Goal: Browse casually: Explore the website without a specific task or goal

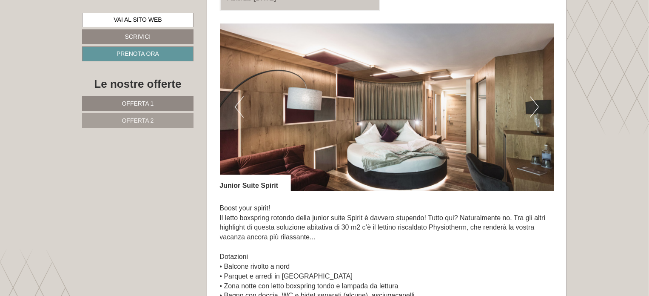
scroll to position [1191, 0]
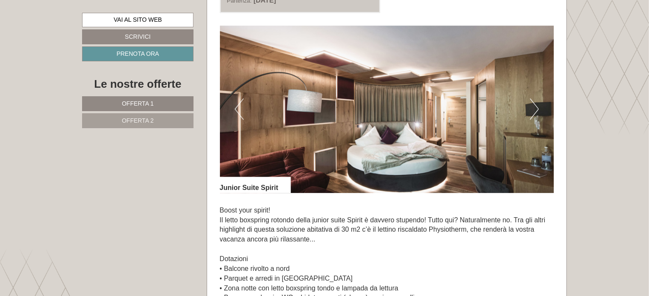
click at [539, 105] on button "Next" at bounding box center [534, 108] width 9 height 21
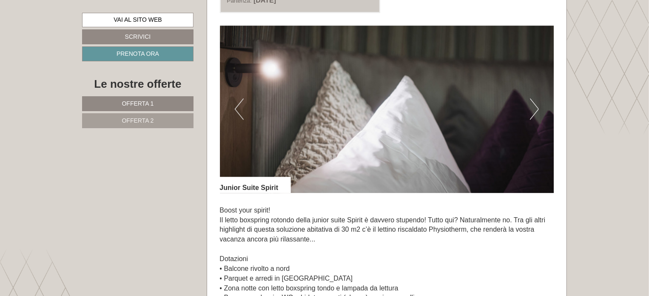
click at [539, 105] on button "Next" at bounding box center [534, 108] width 9 height 21
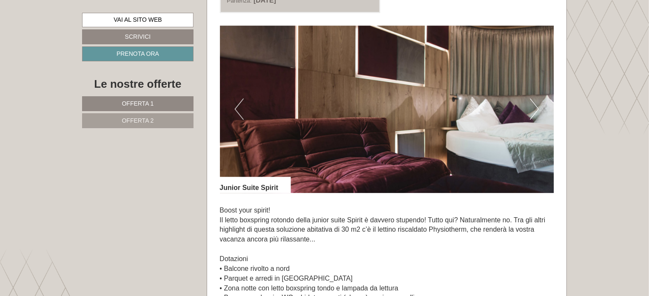
click at [539, 105] on button "Next" at bounding box center [534, 108] width 9 height 21
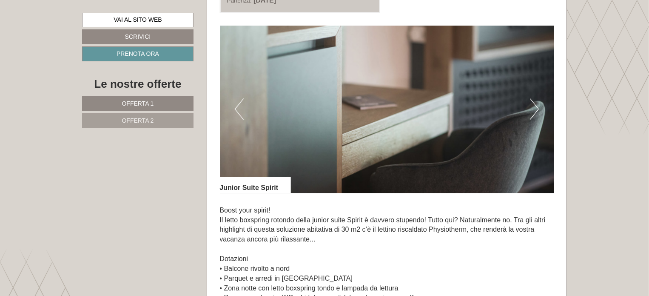
click at [249, 103] on img at bounding box center [387, 109] width 334 height 167
click at [237, 107] on button "Previous" at bounding box center [239, 108] width 9 height 21
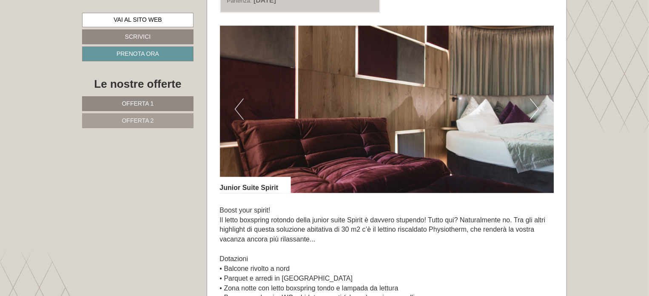
click at [537, 100] on button "Next" at bounding box center [534, 108] width 9 height 21
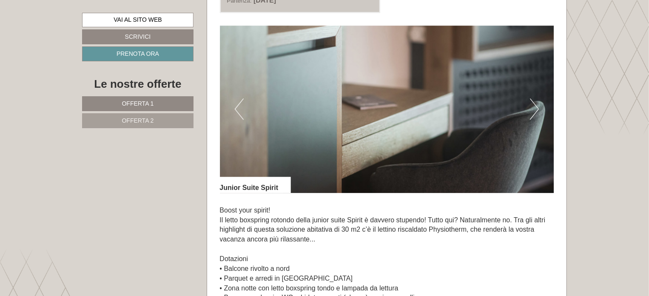
click at [537, 100] on button "Next" at bounding box center [534, 108] width 9 height 21
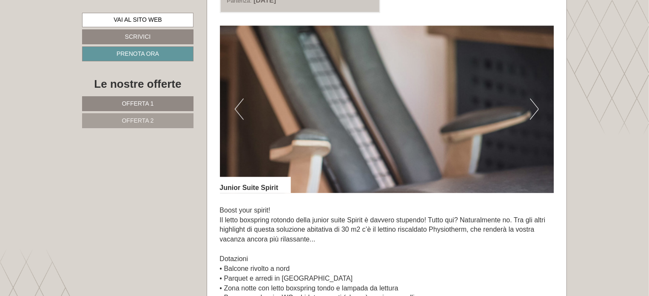
click at [537, 100] on button "Next" at bounding box center [534, 108] width 9 height 21
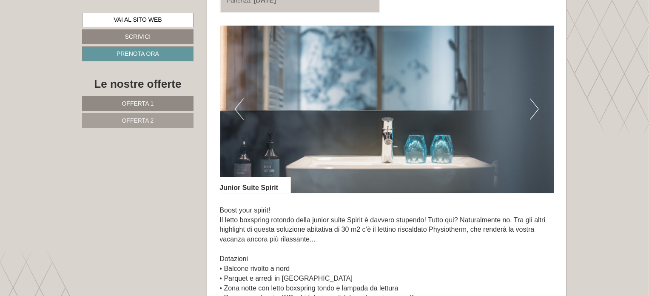
click at [537, 100] on button "Next" at bounding box center [534, 108] width 9 height 21
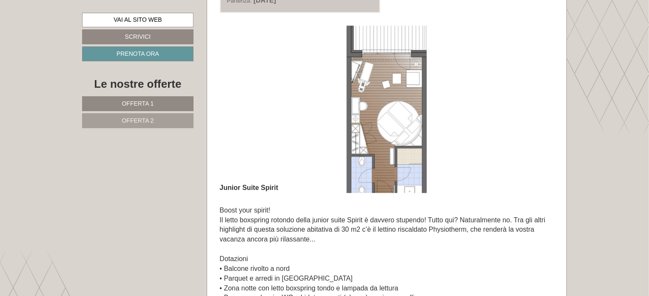
click at [537, 100] on button "Next" at bounding box center [534, 108] width 9 height 21
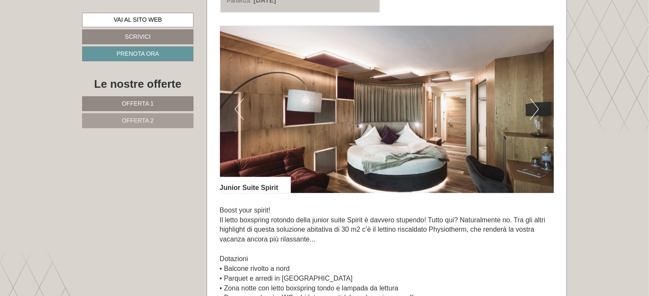
click at [537, 100] on button "Next" at bounding box center [534, 108] width 9 height 21
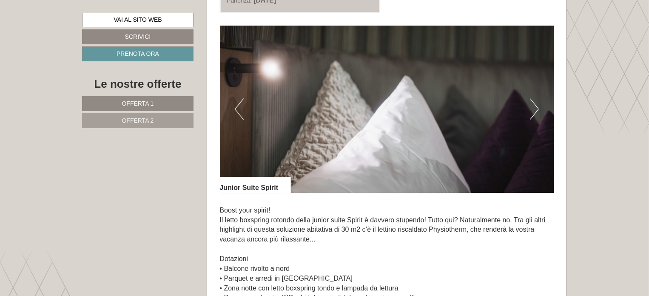
click at [537, 100] on button "Next" at bounding box center [534, 108] width 9 height 21
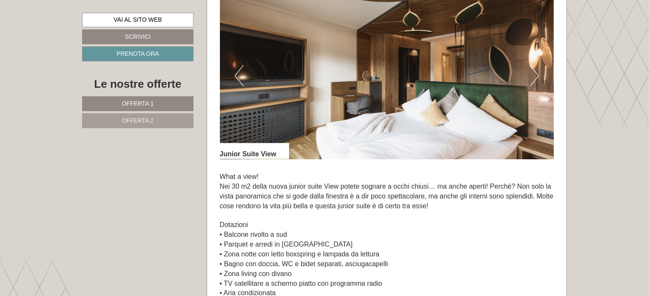
scroll to position [511, 0]
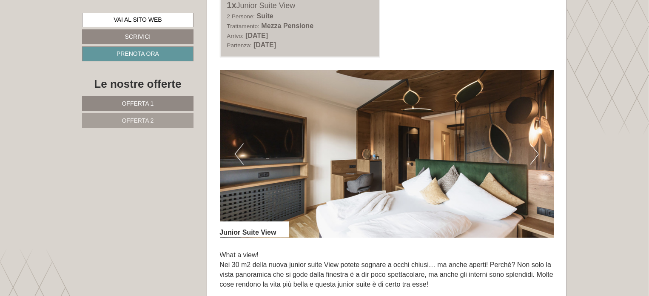
click at [247, 162] on img at bounding box center [387, 153] width 334 height 167
click at [238, 152] on button "Previous" at bounding box center [239, 153] width 9 height 21
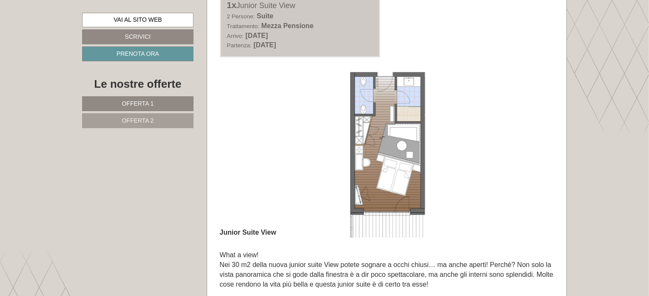
click at [366, 201] on img at bounding box center [387, 153] width 334 height 167
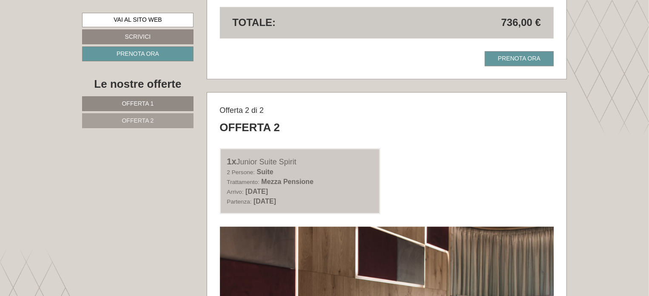
scroll to position [1021, 0]
